Goal: Check status: Check status

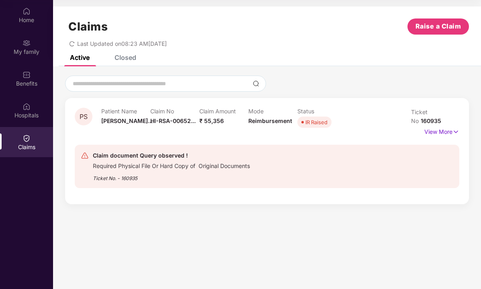
scroll to position [20, 0]
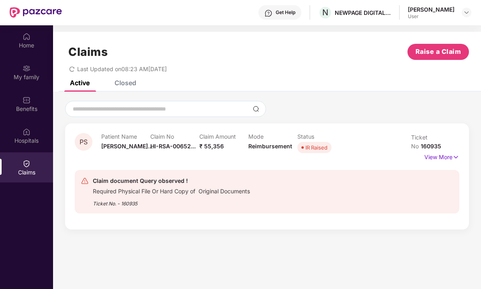
click at [31, 161] on div "Claims" at bounding box center [26, 167] width 53 height 30
click at [83, 89] on div "Active" at bounding box center [74, 83] width 32 height 18
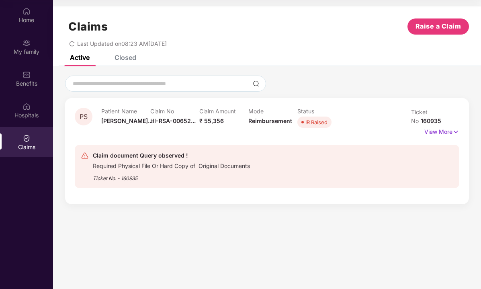
scroll to position [45, 0]
click at [432, 133] on p "View More" at bounding box center [441, 130] width 35 height 11
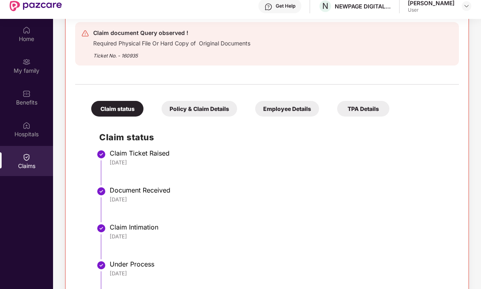
scroll to position [2, 0]
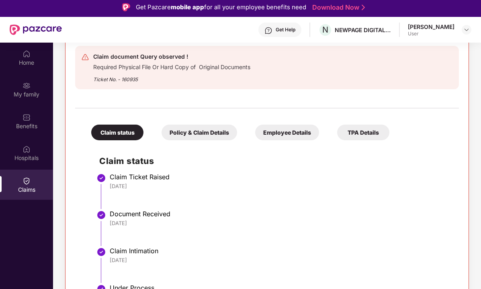
click at [227, 132] on div "Policy & Claim Details" at bounding box center [199, 133] width 76 height 16
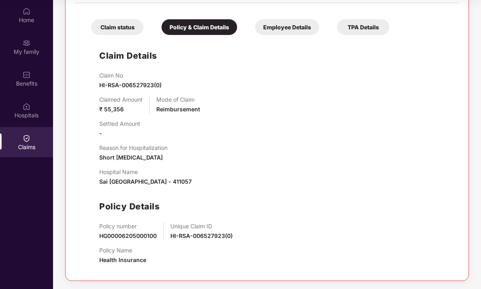
scroll to position [45, 0]
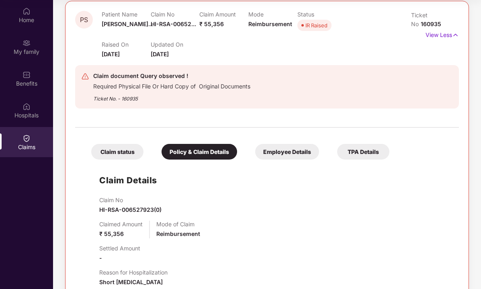
click at [287, 157] on div "Employee Details" at bounding box center [287, 152] width 64 height 16
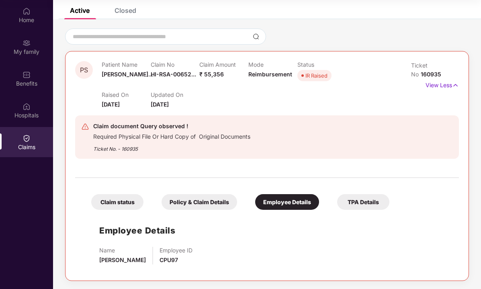
scroll to position [47, 0]
click at [357, 204] on div "TPA Details" at bounding box center [363, 202] width 52 height 16
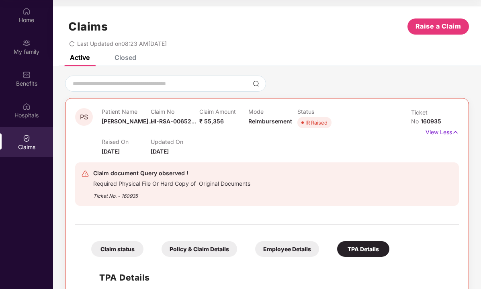
scroll to position [0, 0]
click at [198, 87] on input at bounding box center [161, 84] width 178 height 8
click at [437, 134] on p "View Less" at bounding box center [441, 131] width 33 height 11
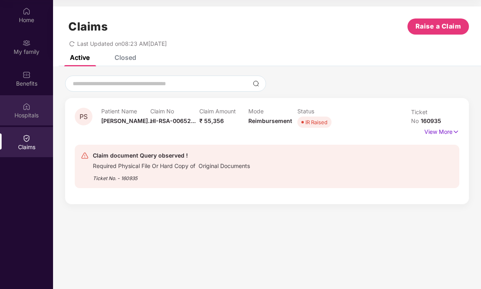
click at [26, 114] on div "Hospitals" at bounding box center [26, 115] width 53 height 8
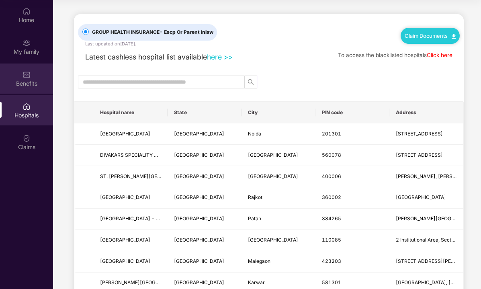
click at [35, 82] on div "Benefits" at bounding box center [26, 84] width 53 height 8
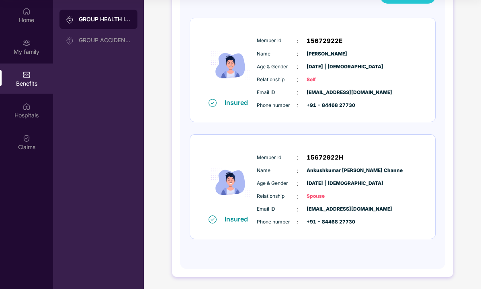
scroll to position [100, 0]
